Goal: Find specific page/section: Find specific page/section

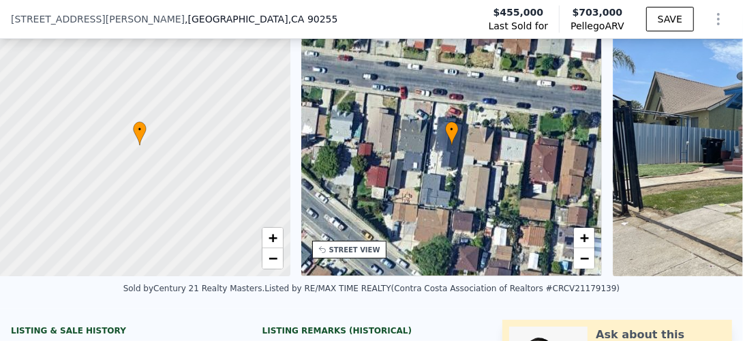
scroll to position [0, 5]
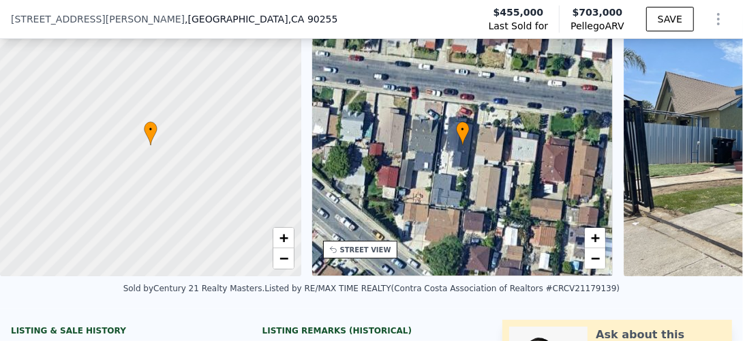
click at [170, 19] on div "[STREET_ADDRESS][PERSON_NAME]" at bounding box center [180, 19] width 338 height 14
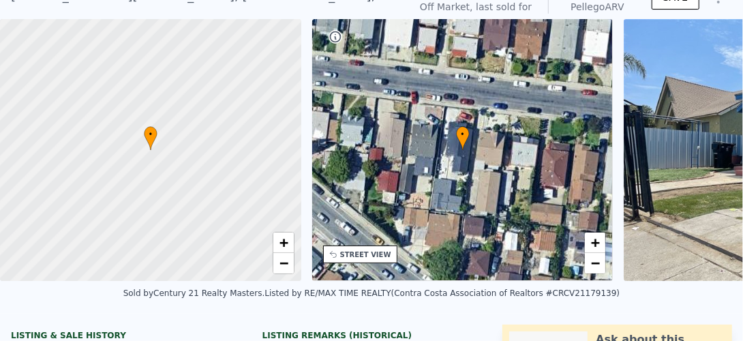
scroll to position [5, 0]
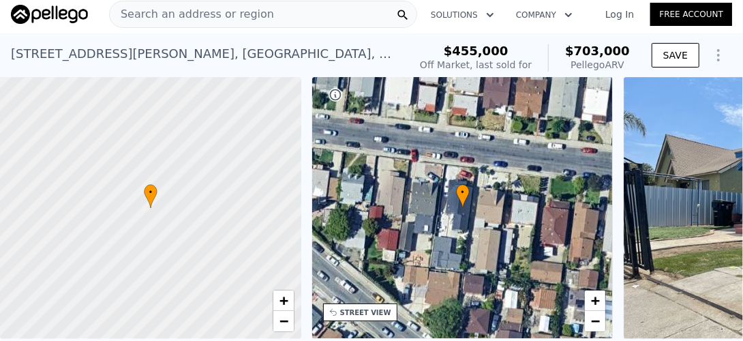
click at [224, 14] on span "Search an address or region" at bounding box center [192, 14] width 164 height 16
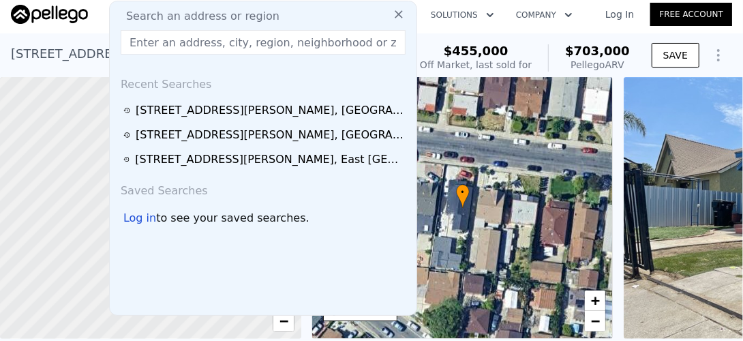
click at [224, 10] on span "Search an address or region" at bounding box center [197, 16] width 164 height 16
click at [202, 37] on input "text" at bounding box center [263, 42] width 285 height 25
paste input "[STREET_ADDRESS]"
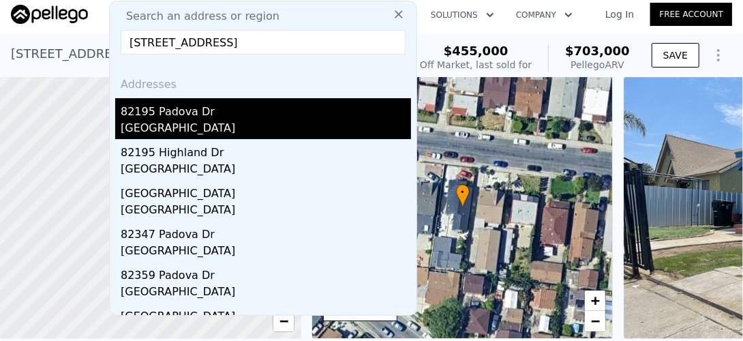
type input "[STREET_ADDRESS]"
click at [175, 125] on div "[GEOGRAPHIC_DATA]" at bounding box center [266, 129] width 290 height 19
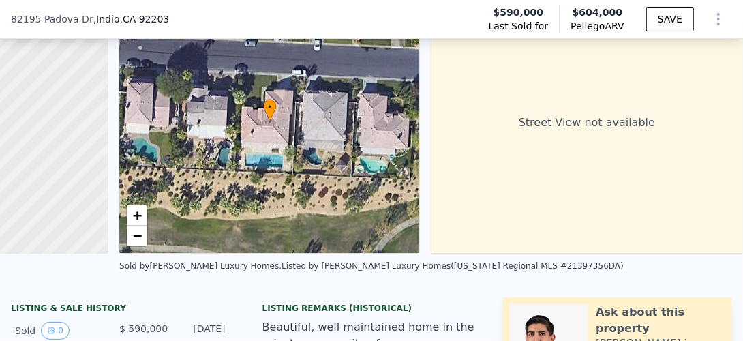
scroll to position [68, 0]
